Goal: Task Accomplishment & Management: Manage account settings

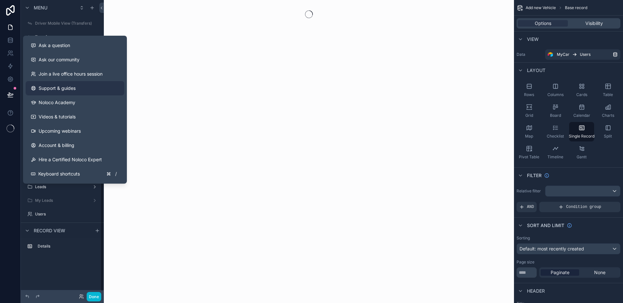
scroll to position [184, 0]
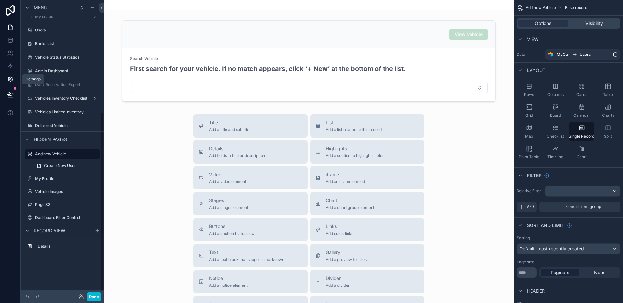
click at [13, 80] on icon at bounding box center [10, 79] width 6 height 6
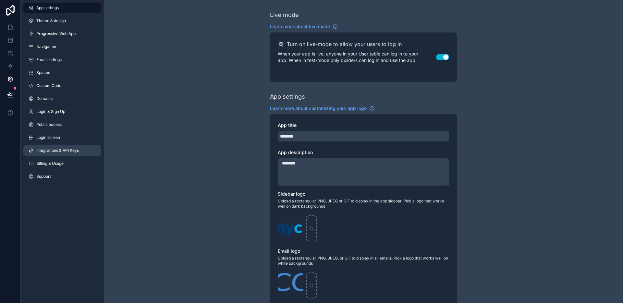
click at [56, 146] on link "Integrations & API Keys" at bounding box center [62, 150] width 78 height 10
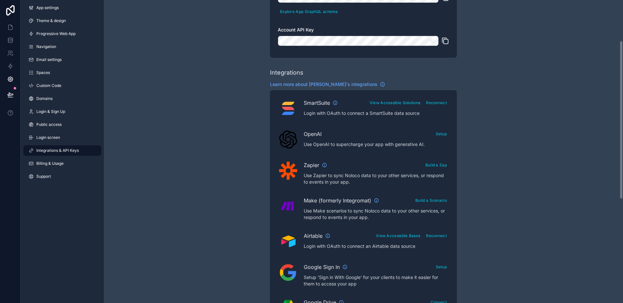
scroll to position [101, 0]
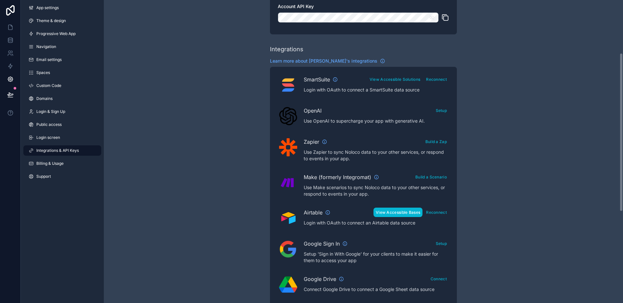
click at [395, 211] on button "View Accessible Bases" at bounding box center [398, 212] width 49 height 9
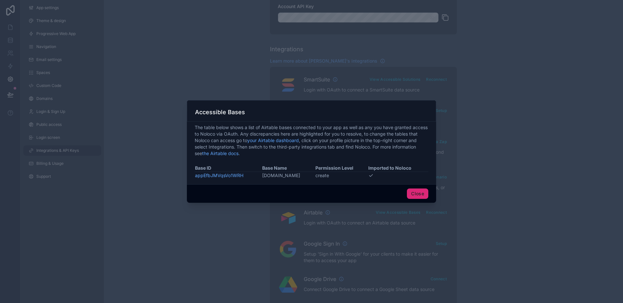
click at [420, 196] on button "Close" at bounding box center [417, 194] width 21 height 10
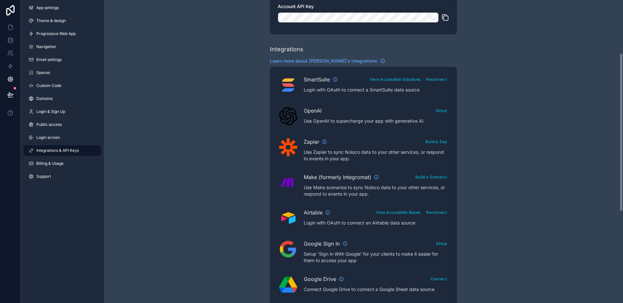
drag, startPoint x: 533, startPoint y: 173, endPoint x: 506, endPoint y: 162, distance: 28.8
click at [532, 173] on div "Integrations & API Keys Learn more about your API keys Your API keys allow you …" at bounding box center [363, 188] width 519 height 578
